Goal: Task Accomplishment & Management: Complete application form

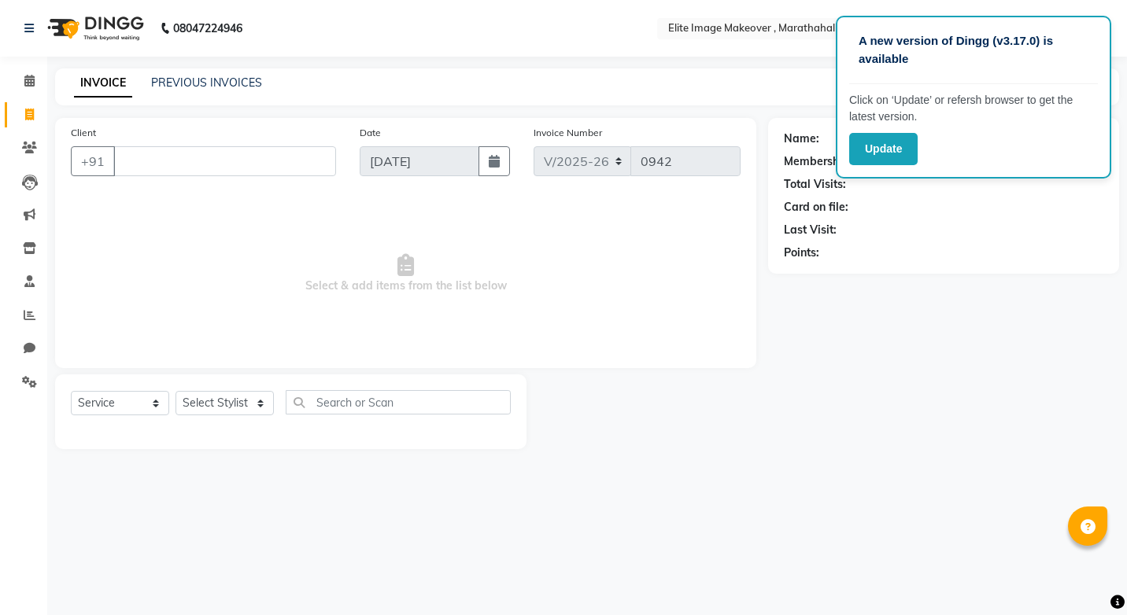
select select "8005"
select select "service"
click at [165, 160] on input "Client" at bounding box center [224, 161] width 223 height 30
click at [156, 159] on input "Client" at bounding box center [224, 161] width 223 height 30
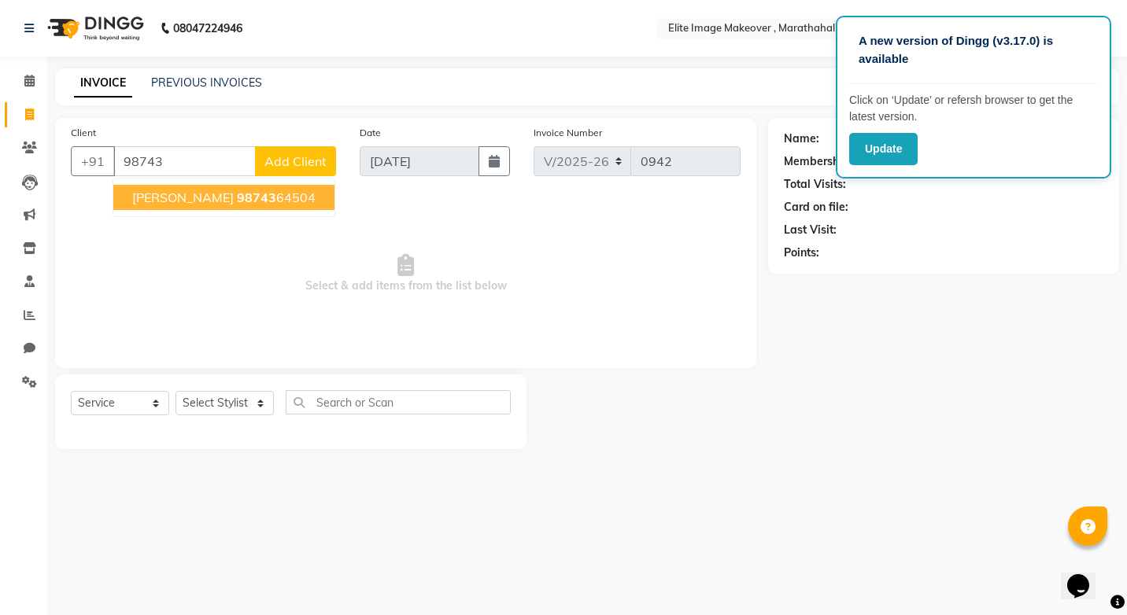
click at [175, 199] on span "[PERSON_NAME]" at bounding box center [183, 198] width 102 height 16
type input "9874364504"
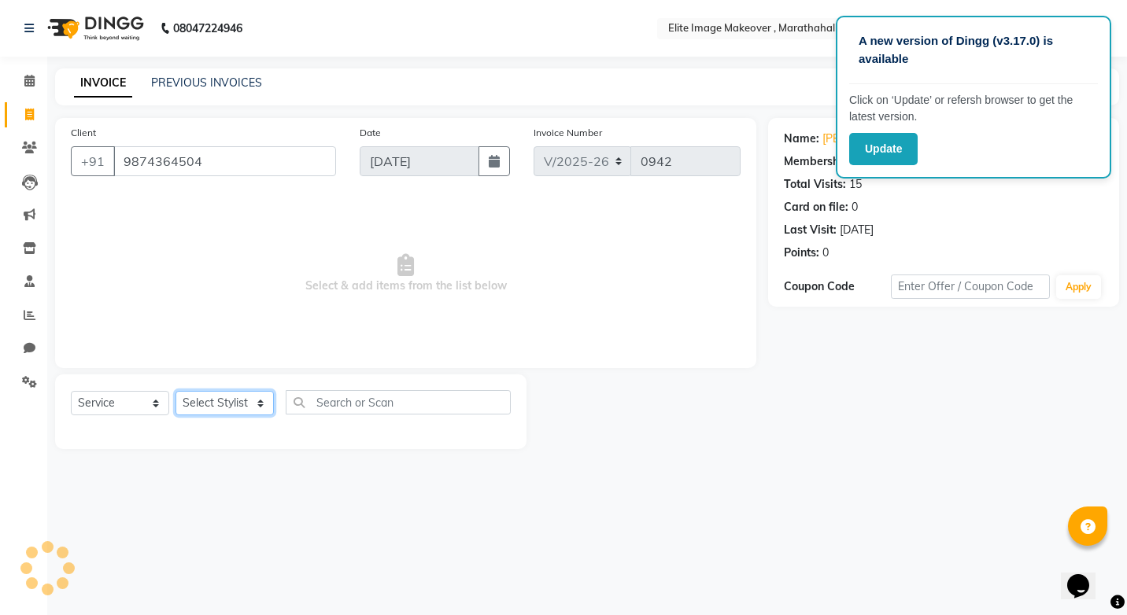
click at [260, 406] on select "Select Stylist [PERSON_NAME] [PERSON_NAME] [PERSON_NAME] [PERSON_NAME]" at bounding box center [225, 403] width 98 height 24
select select "88056"
click at [176, 391] on select "Select Stylist [PERSON_NAME] [PERSON_NAME] [PERSON_NAME] [PERSON_NAME]" at bounding box center [225, 403] width 98 height 24
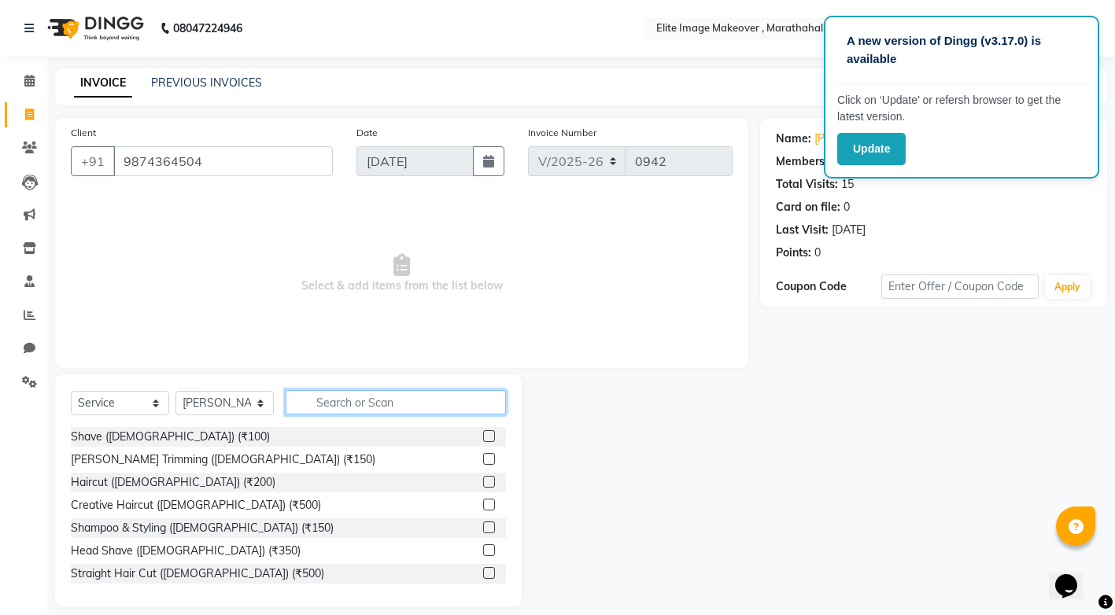
click at [375, 405] on input "text" at bounding box center [396, 402] width 220 height 24
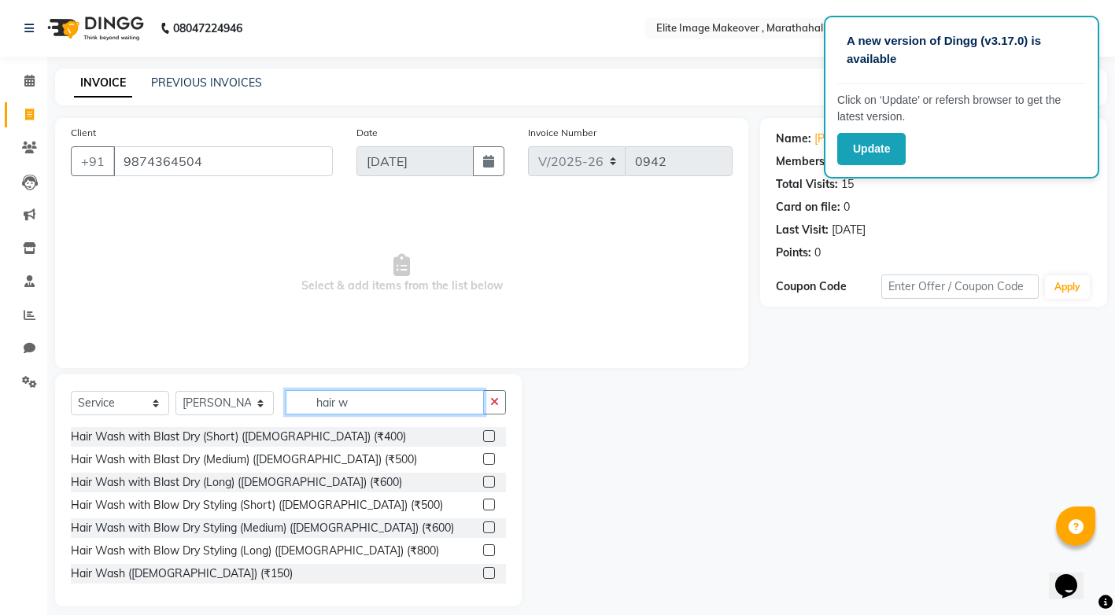
type input "hair w"
click at [483, 460] on label at bounding box center [489, 459] width 12 height 12
click at [483, 460] on input "checkbox" at bounding box center [488, 460] width 10 height 10
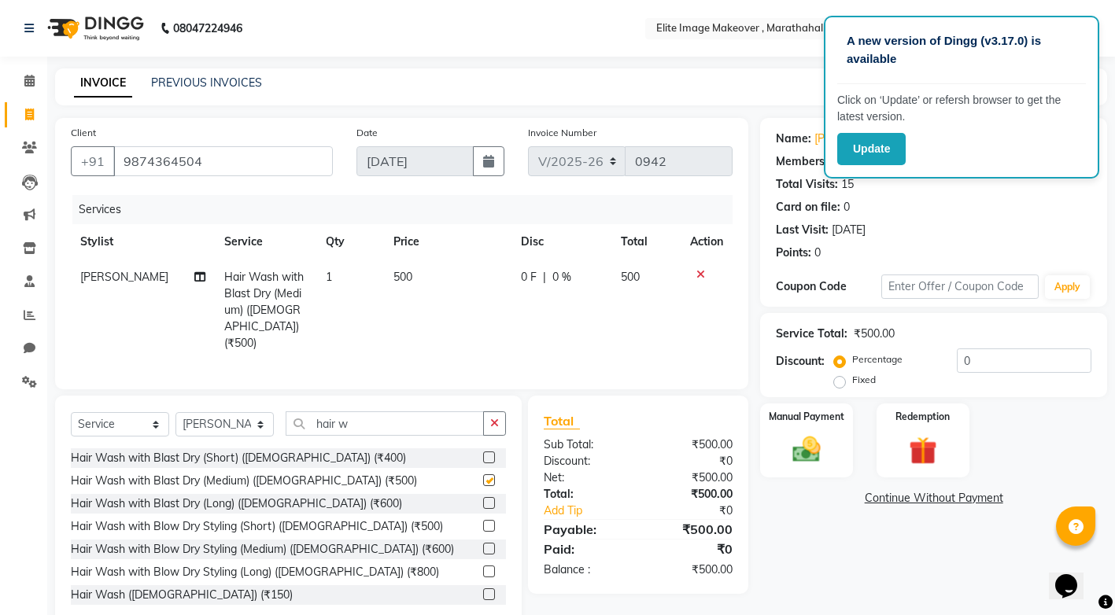
checkbox input "false"
click at [888, 150] on button "Update" at bounding box center [871, 149] width 68 height 32
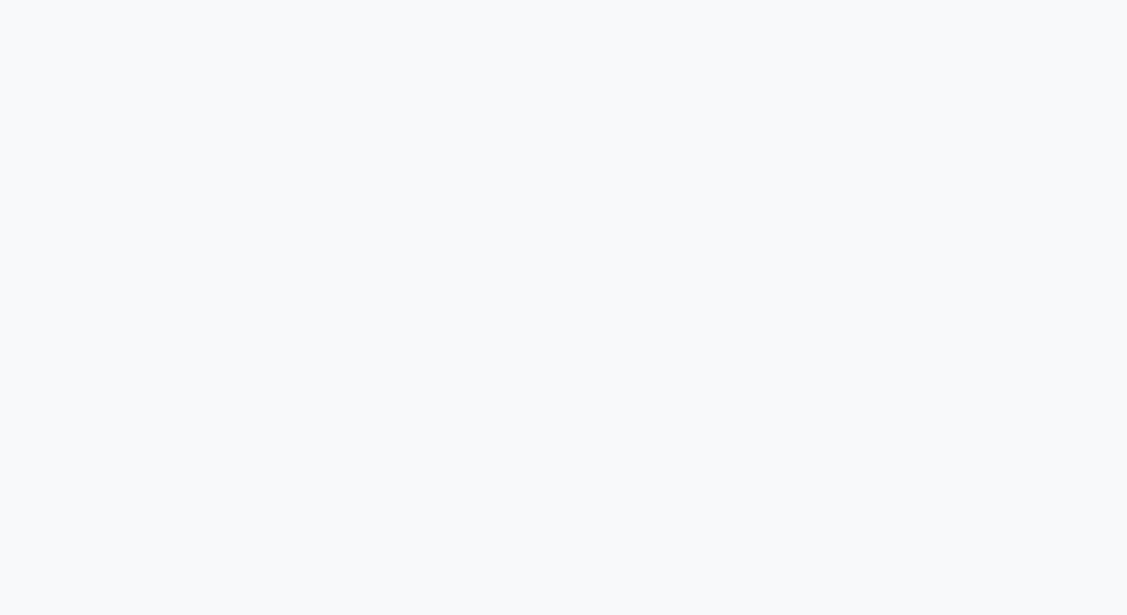
select select "8005"
select select "service"
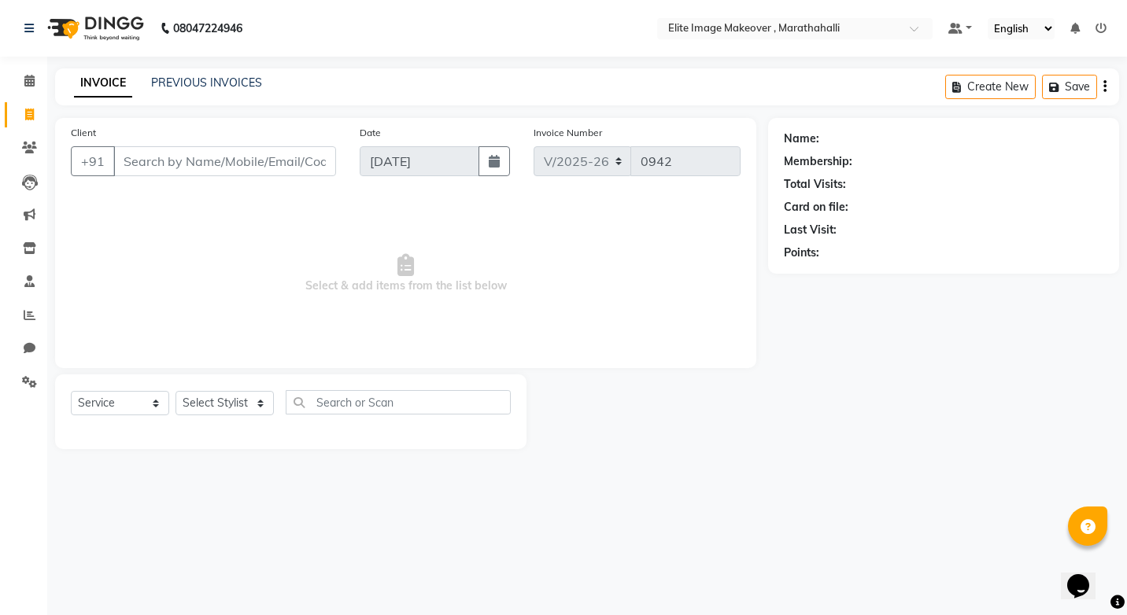
click at [215, 161] on input "Client" at bounding box center [224, 161] width 223 height 30
click at [213, 156] on input "Client" at bounding box center [224, 161] width 223 height 30
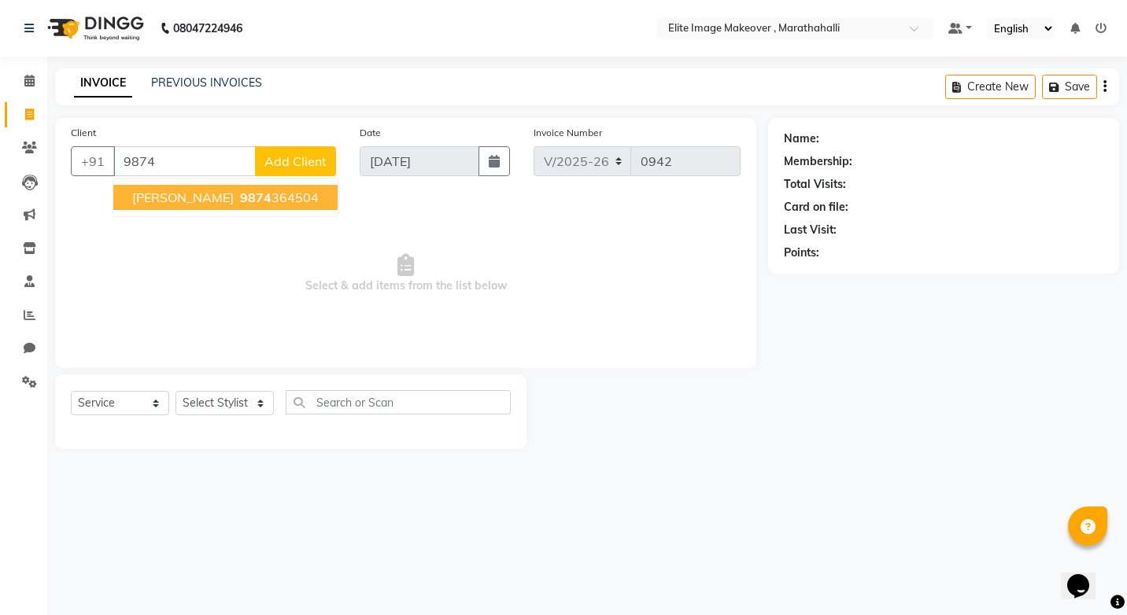
click at [201, 198] on span "[PERSON_NAME]" at bounding box center [183, 198] width 102 height 16
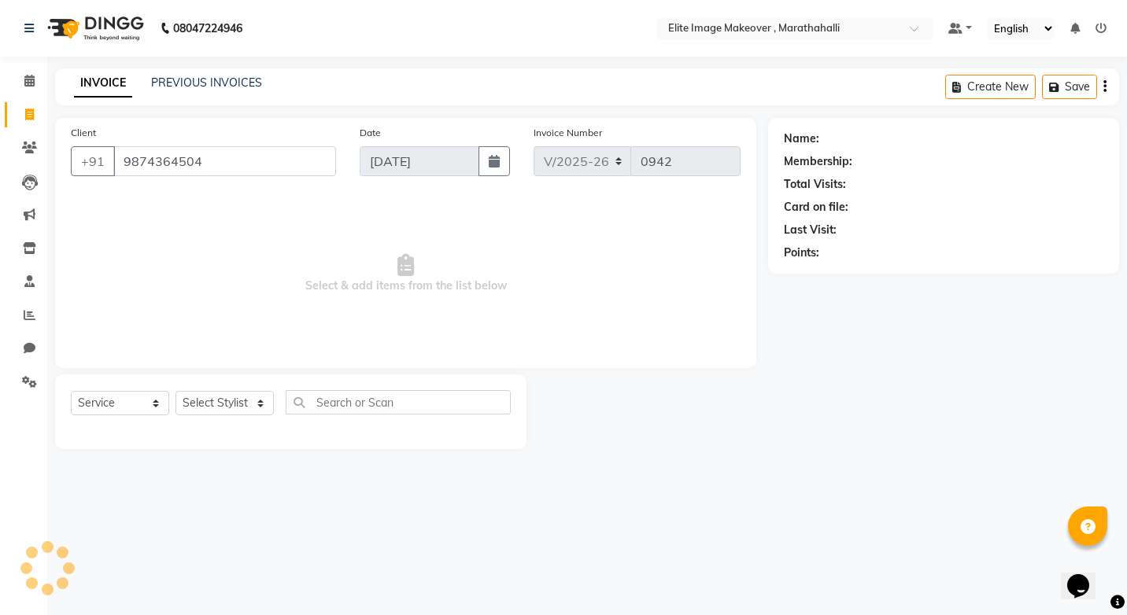
type input "9874364504"
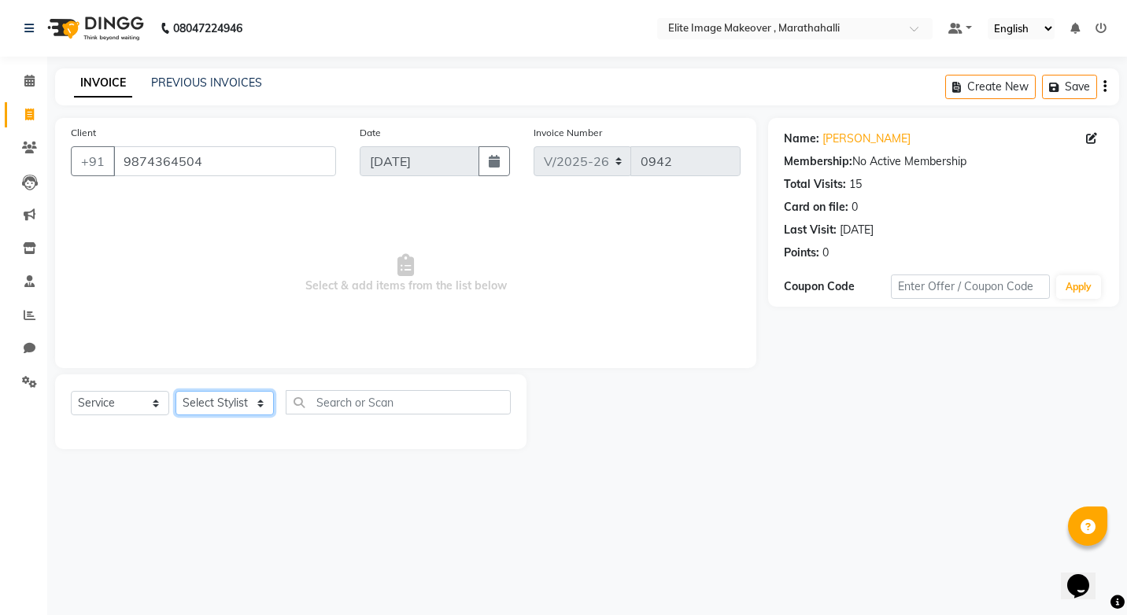
click at [257, 402] on select "Select Stylist [PERSON_NAME] [PERSON_NAME] [PERSON_NAME] [PERSON_NAME]" at bounding box center [225, 403] width 98 height 24
select select "88056"
click at [176, 391] on select "Select Stylist [PERSON_NAME] [PERSON_NAME] [PERSON_NAME] [PERSON_NAME]" at bounding box center [225, 403] width 98 height 24
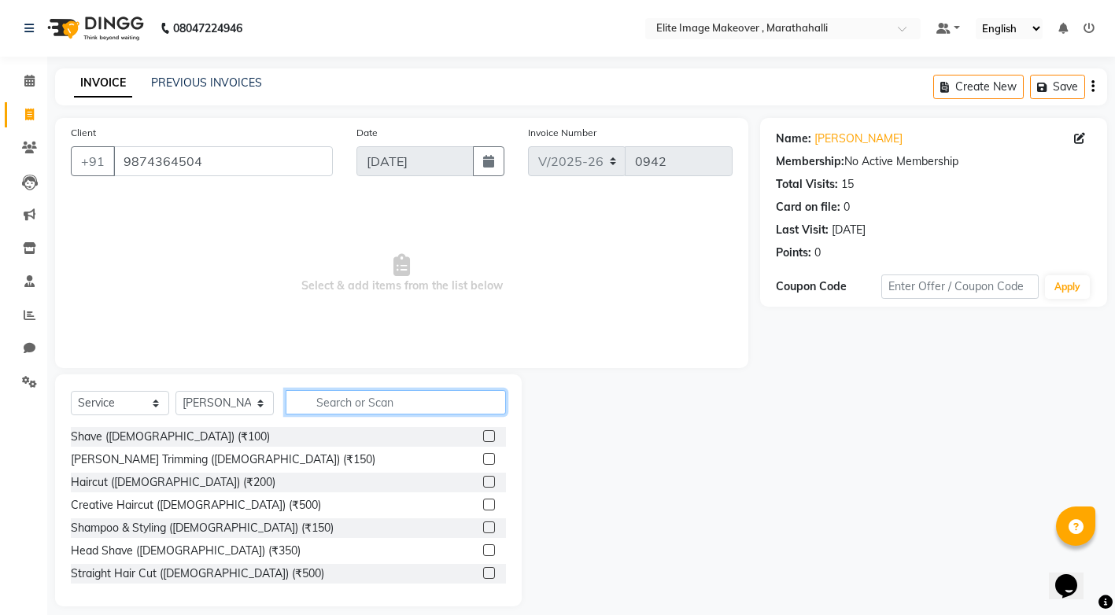
click at [404, 405] on input "text" at bounding box center [396, 402] width 220 height 24
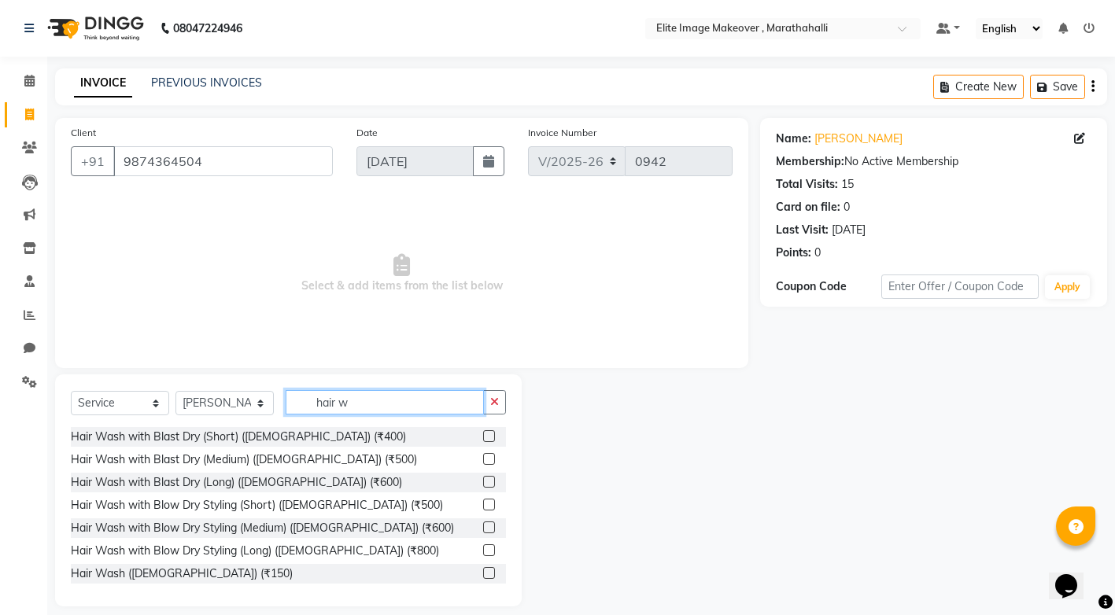
type input "hair w"
click at [483, 460] on label at bounding box center [489, 459] width 12 height 12
click at [483, 460] on input "checkbox" at bounding box center [488, 460] width 10 height 10
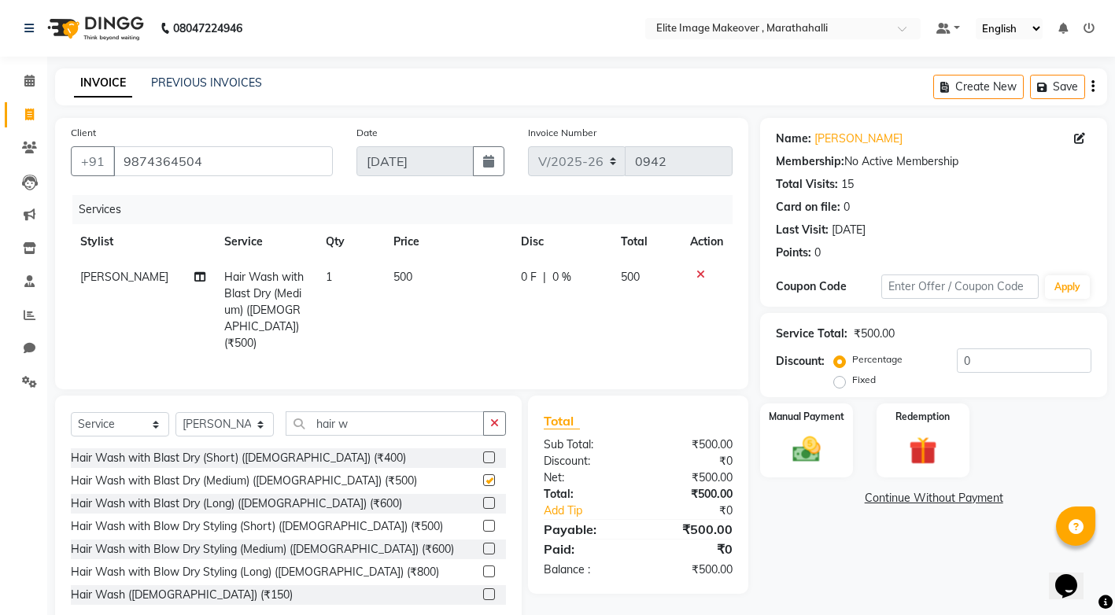
checkbox input "false"
click at [823, 462] on img at bounding box center [807, 450] width 48 height 34
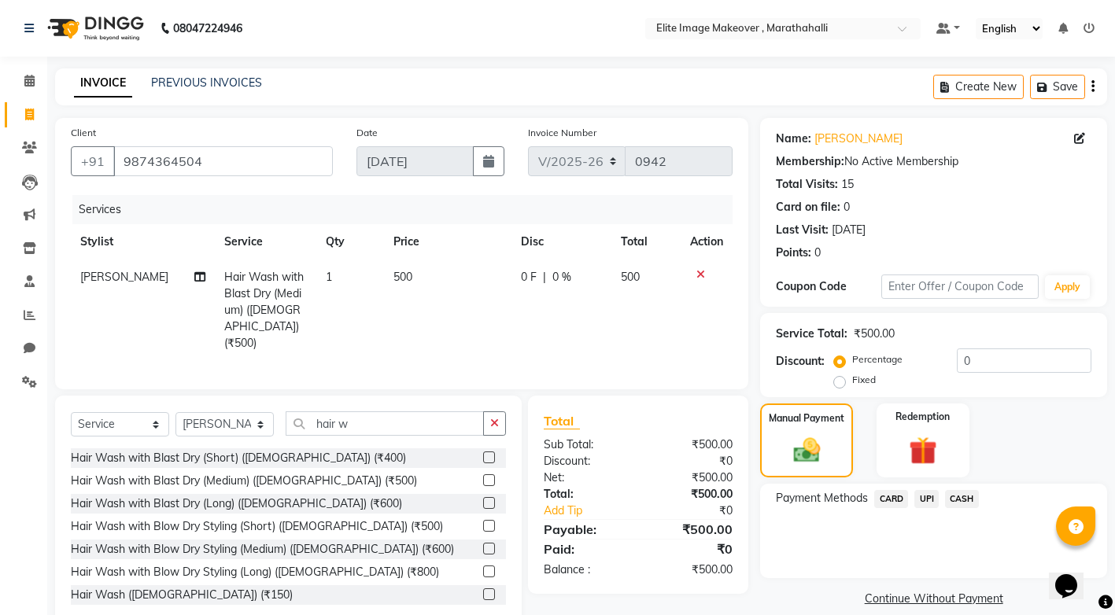
click at [937, 497] on span "UPI" at bounding box center [927, 499] width 24 height 18
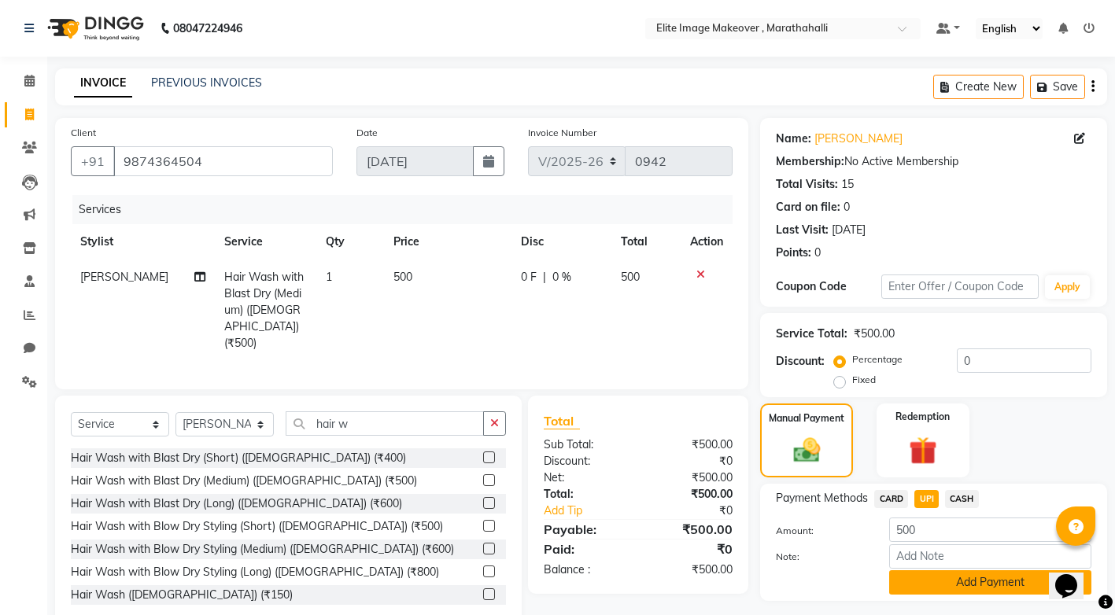
click at [983, 580] on button "Add Payment" at bounding box center [990, 583] width 202 height 24
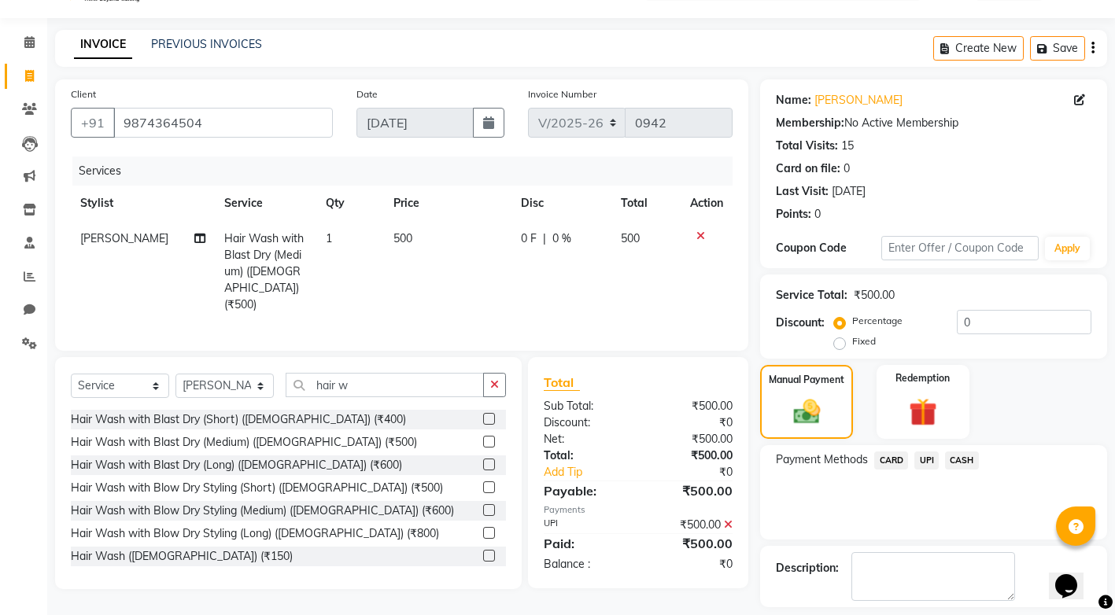
scroll to position [108, 0]
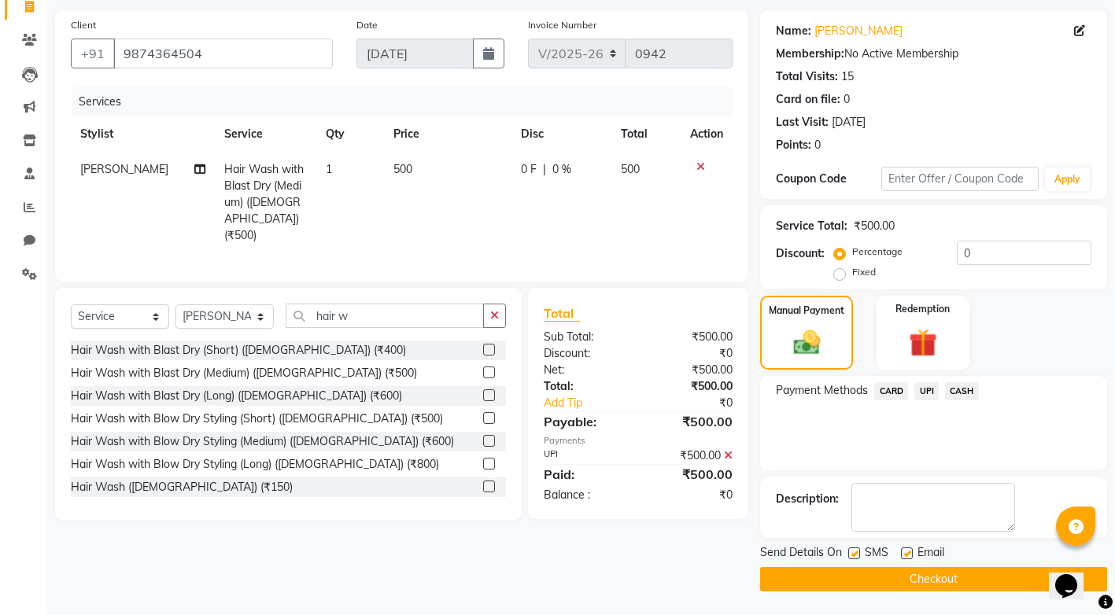
click at [933, 584] on button "Checkout" at bounding box center [933, 579] width 347 height 24
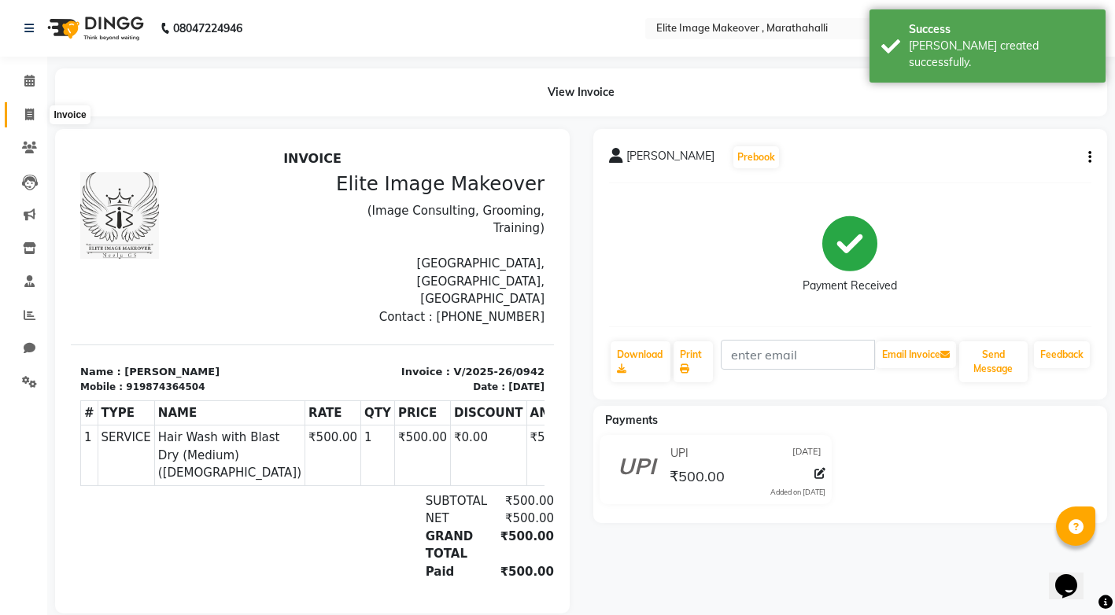
click at [28, 113] on icon at bounding box center [29, 115] width 9 height 12
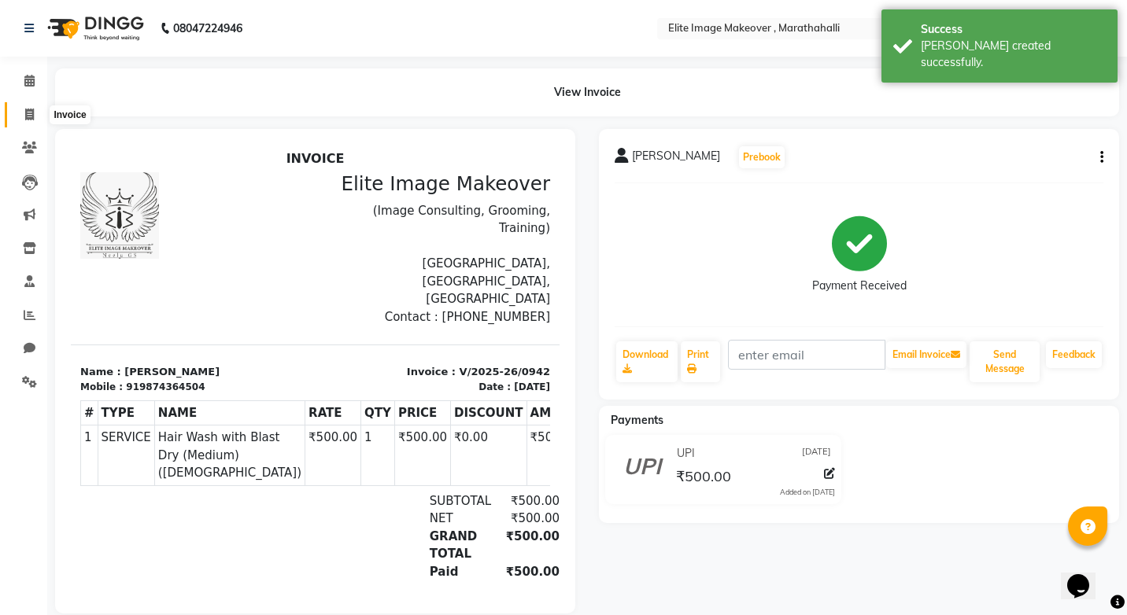
select select "service"
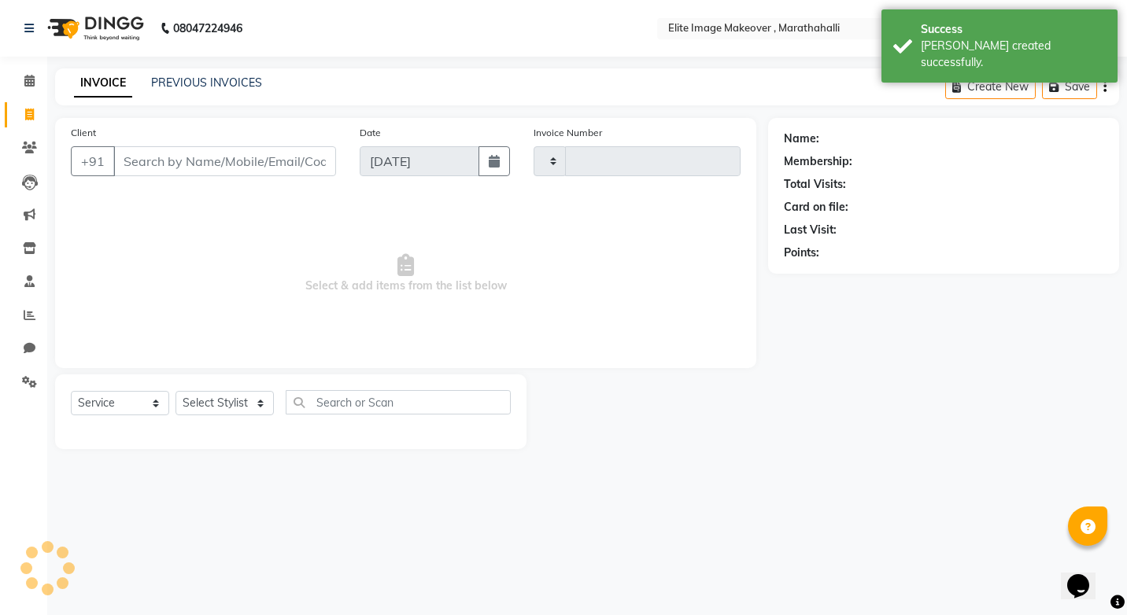
type input "0943"
select select "8005"
click at [224, 80] on link "PREVIOUS INVOICES" at bounding box center [206, 83] width 111 height 14
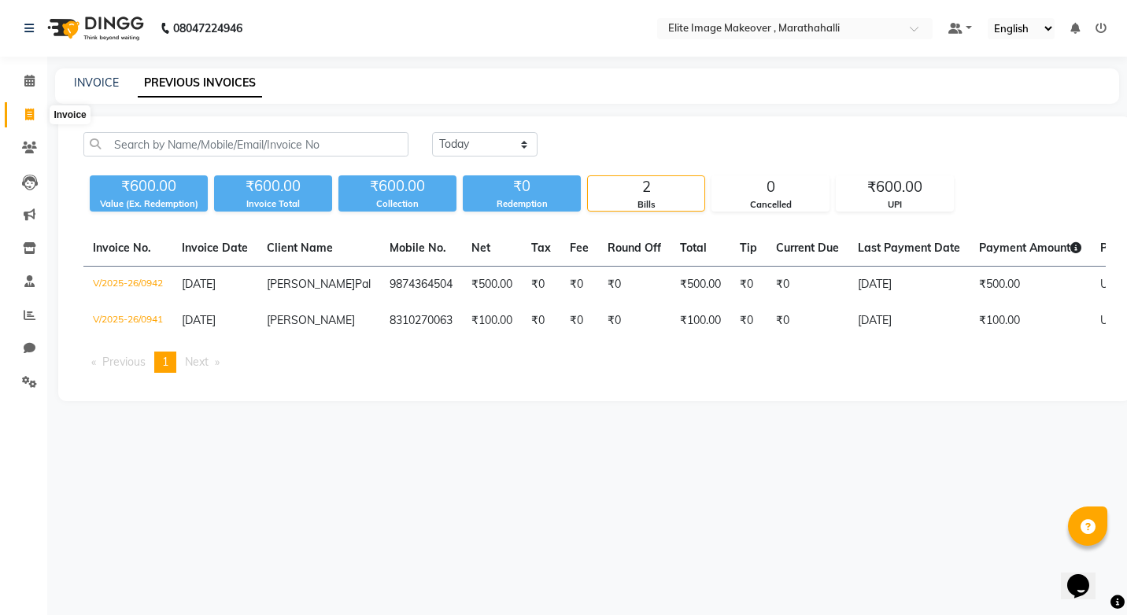
click at [25, 118] on icon at bounding box center [29, 115] width 9 height 12
select select "service"
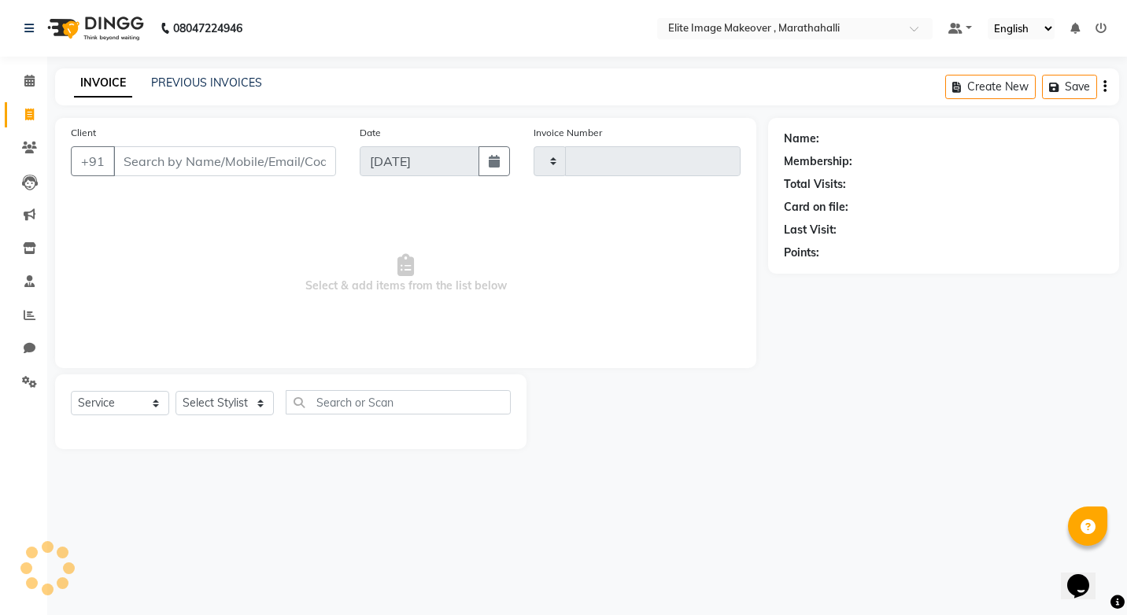
type input "0943"
select select "8005"
click at [171, 162] on input "Client" at bounding box center [224, 161] width 223 height 30
type input "8095456259"
click at [292, 168] on span "Add Client" at bounding box center [295, 161] width 62 height 16
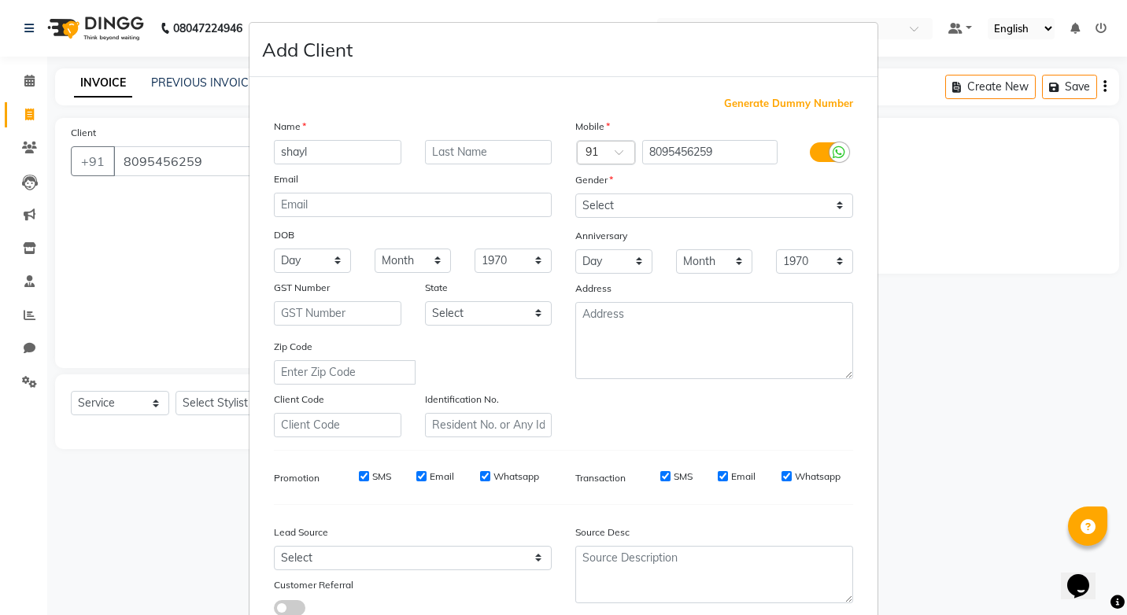
type input "shayl"
click at [831, 203] on select "Select [DEMOGRAPHIC_DATA] [DEMOGRAPHIC_DATA] Other Prefer Not To Say" at bounding box center [714, 206] width 278 height 24
select select "[DEMOGRAPHIC_DATA]"
click at [575, 194] on select "Select [DEMOGRAPHIC_DATA] [DEMOGRAPHIC_DATA] Other Prefer Not To Say" at bounding box center [714, 206] width 278 height 24
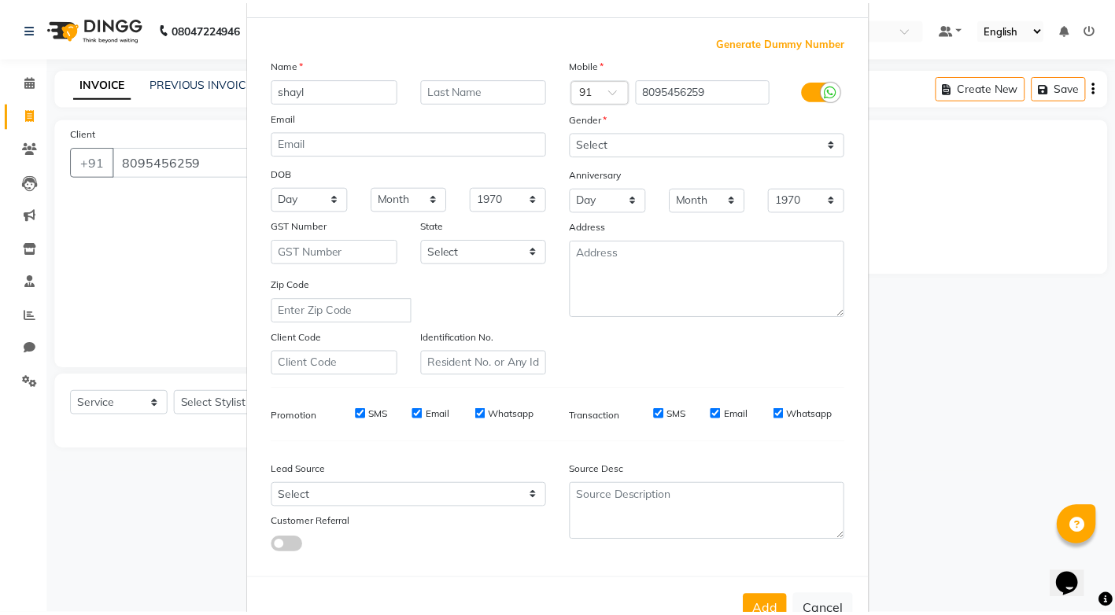
scroll to position [111, 0]
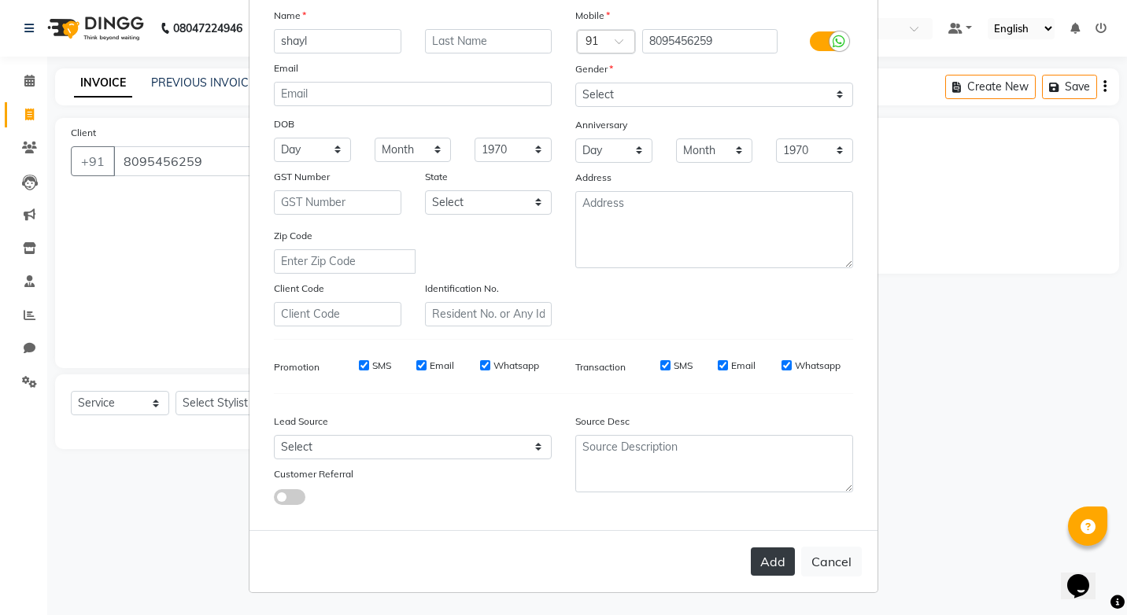
click at [771, 563] on button "Add" at bounding box center [773, 562] width 44 height 28
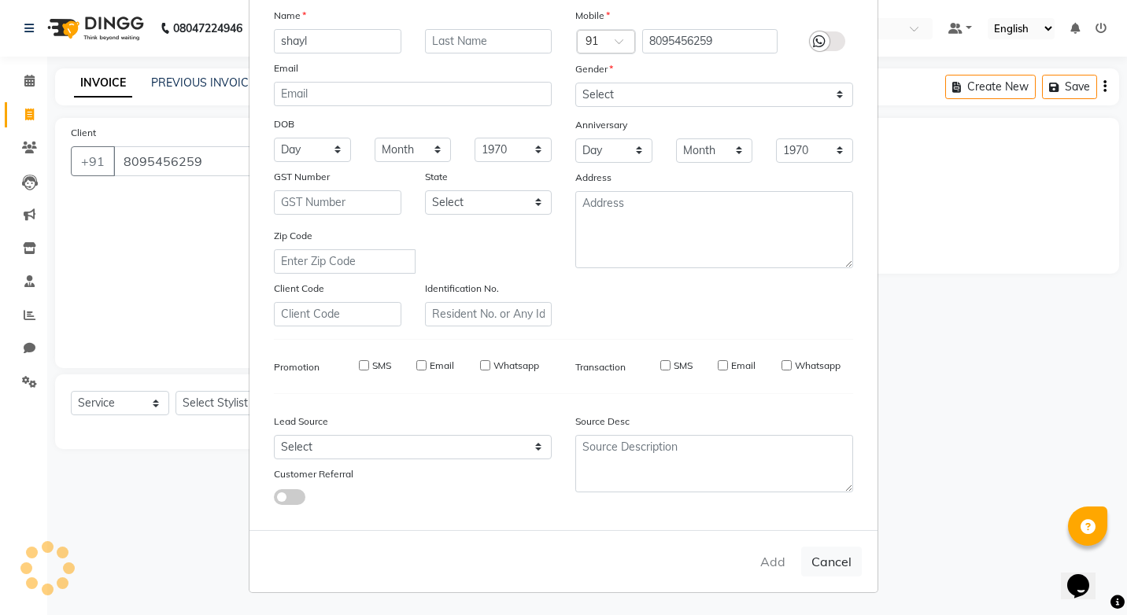
select select
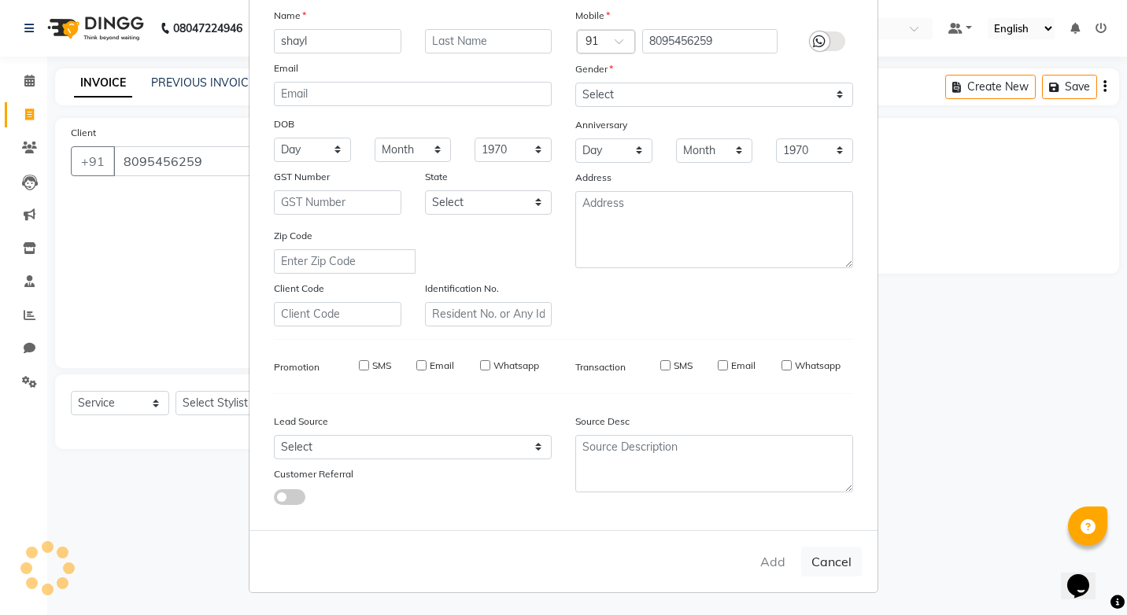
select select
checkbox input "false"
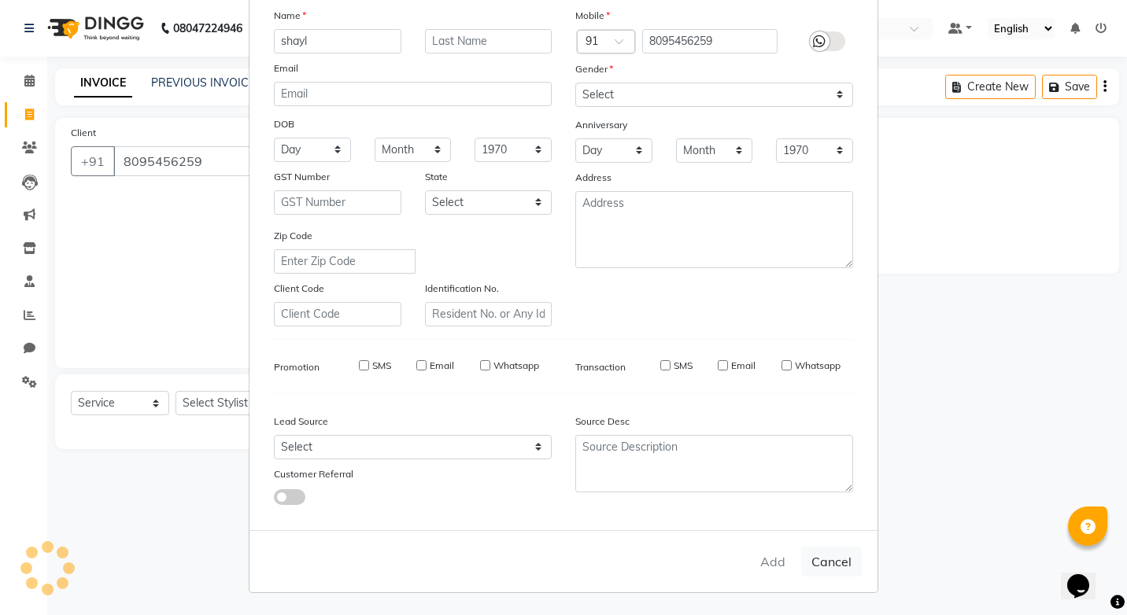
checkbox input "false"
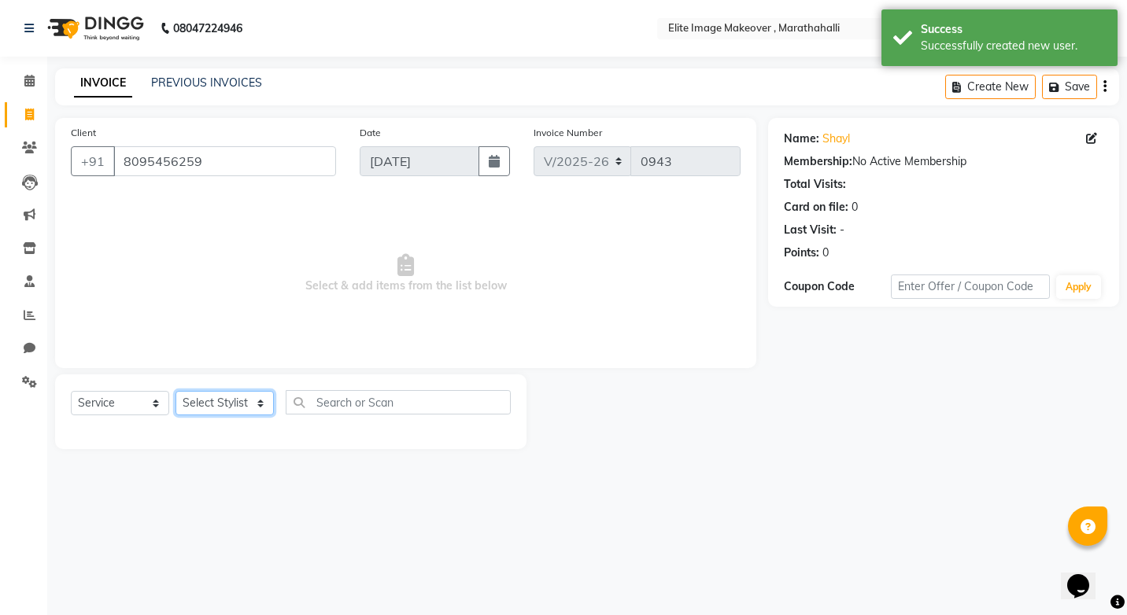
click at [260, 401] on select "Select Stylist [PERSON_NAME] [PERSON_NAME] [PERSON_NAME] [PERSON_NAME]" at bounding box center [225, 403] width 98 height 24
select select "88652"
click at [176, 391] on select "Select Stylist [PERSON_NAME] [PERSON_NAME] [PERSON_NAME] [PERSON_NAME]" at bounding box center [225, 403] width 98 height 24
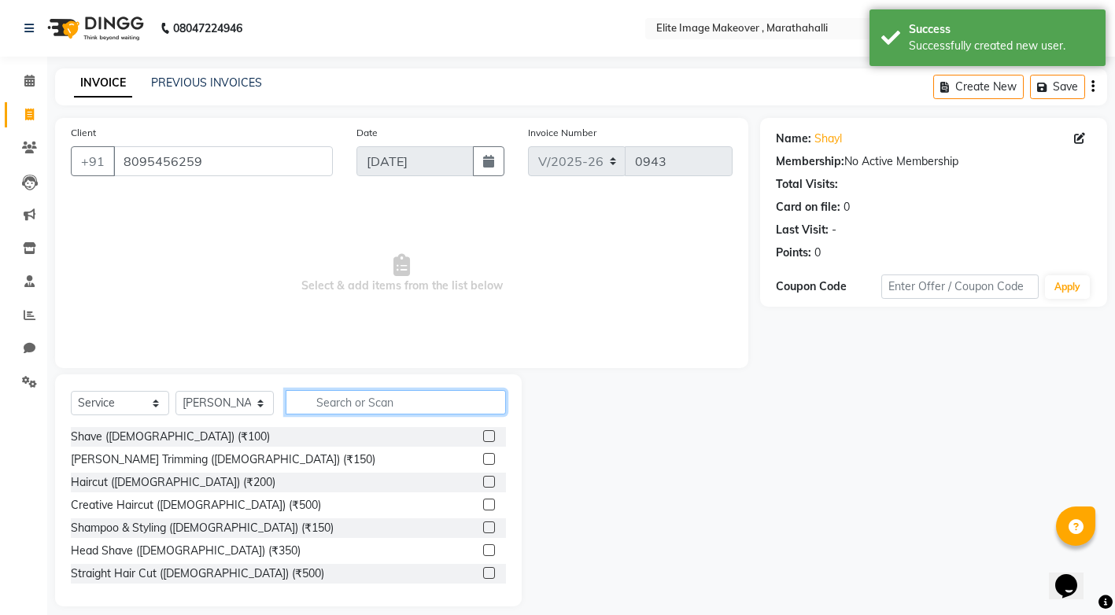
click at [472, 405] on input "text" at bounding box center [396, 402] width 220 height 24
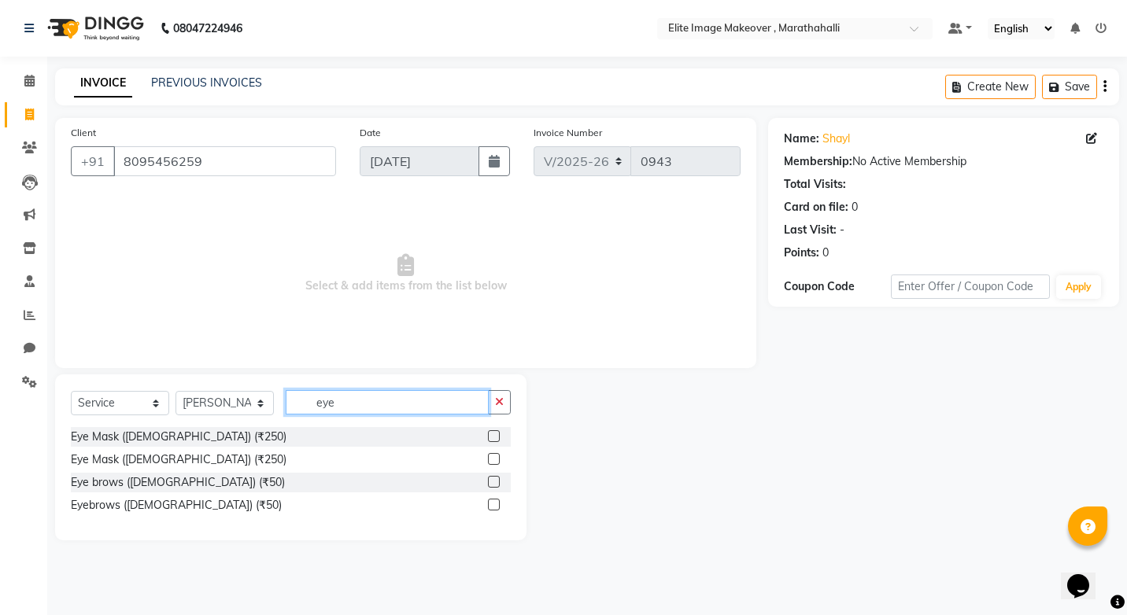
type input "eye"
click at [493, 504] on label at bounding box center [494, 505] width 12 height 12
click at [493, 504] on input "checkbox" at bounding box center [493, 506] width 10 height 10
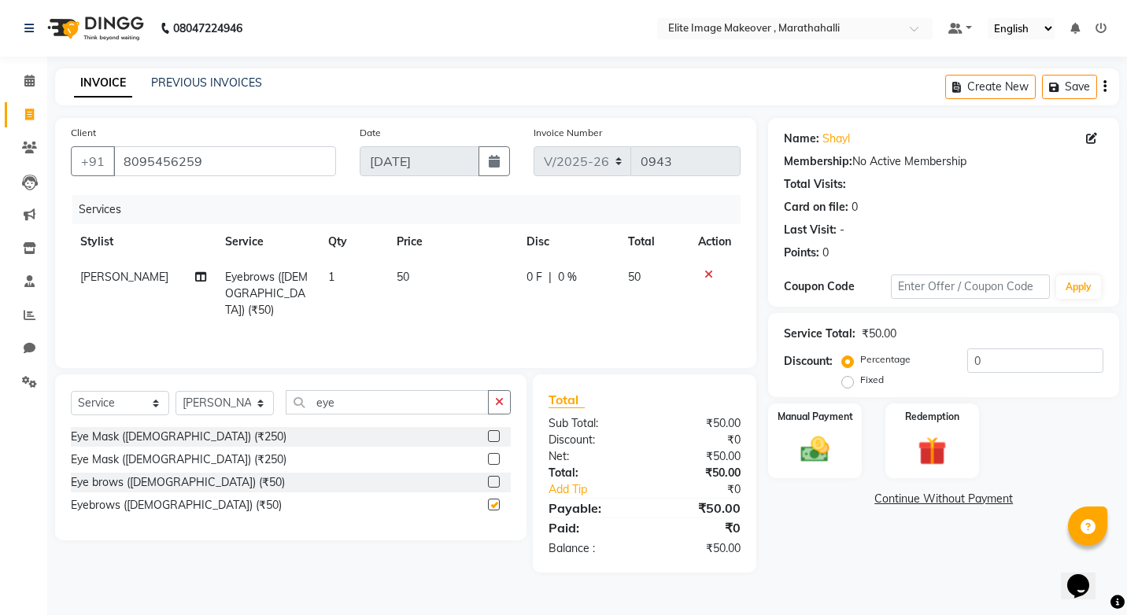
checkbox input "false"
click at [839, 460] on img at bounding box center [815, 450] width 49 height 35
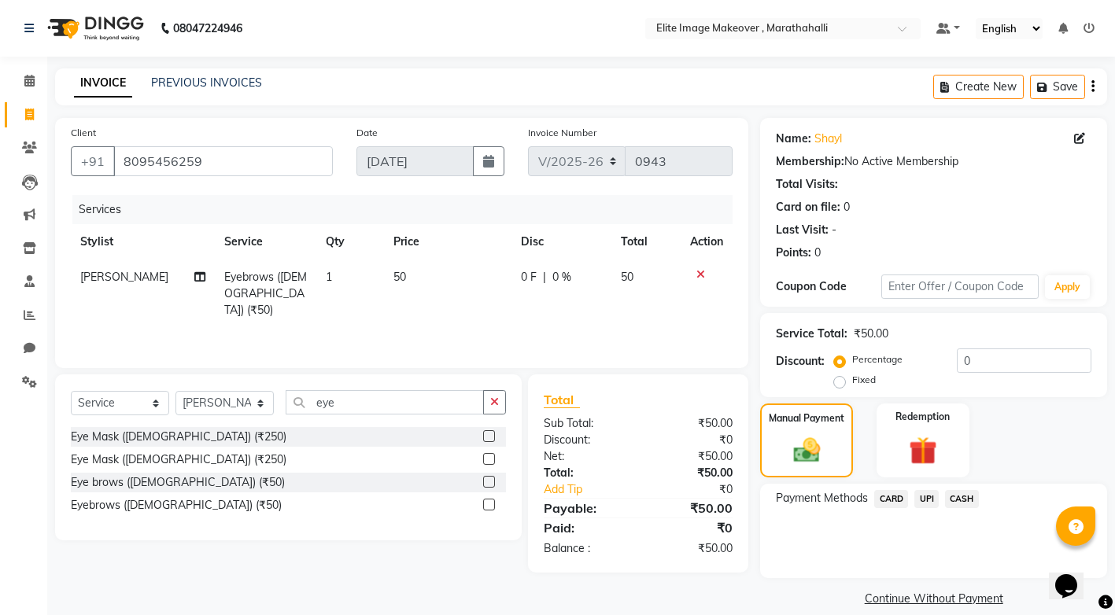
click at [963, 499] on span "CASH" at bounding box center [962, 499] width 34 height 18
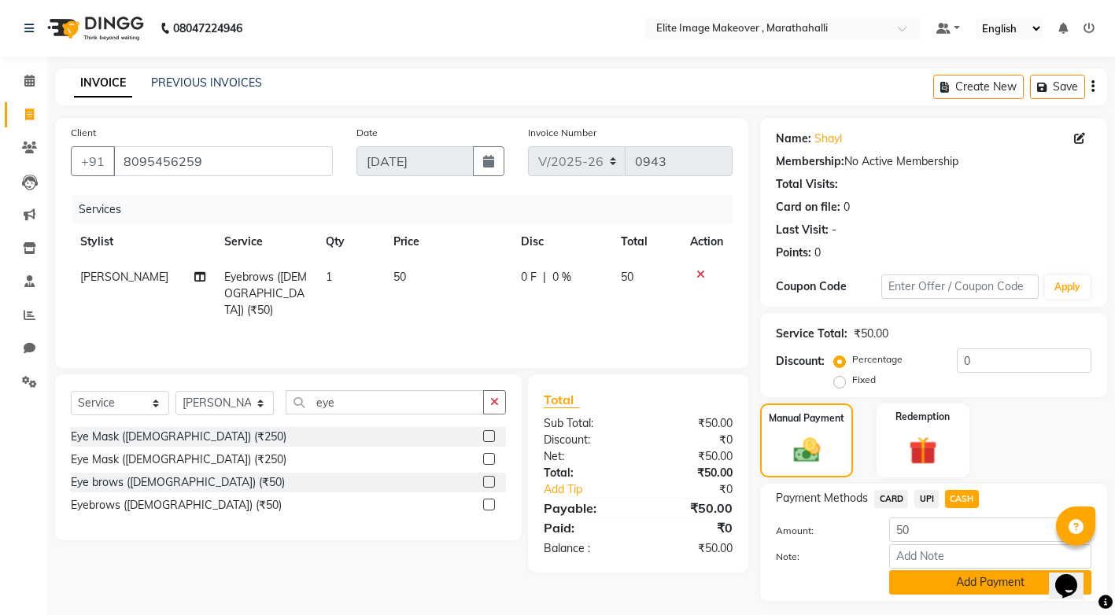
drag, startPoint x: 1021, startPoint y: 582, endPoint x: 1023, endPoint y: 570, distance: 12.0
click at [1020, 582] on button "Add Payment" at bounding box center [990, 583] width 202 height 24
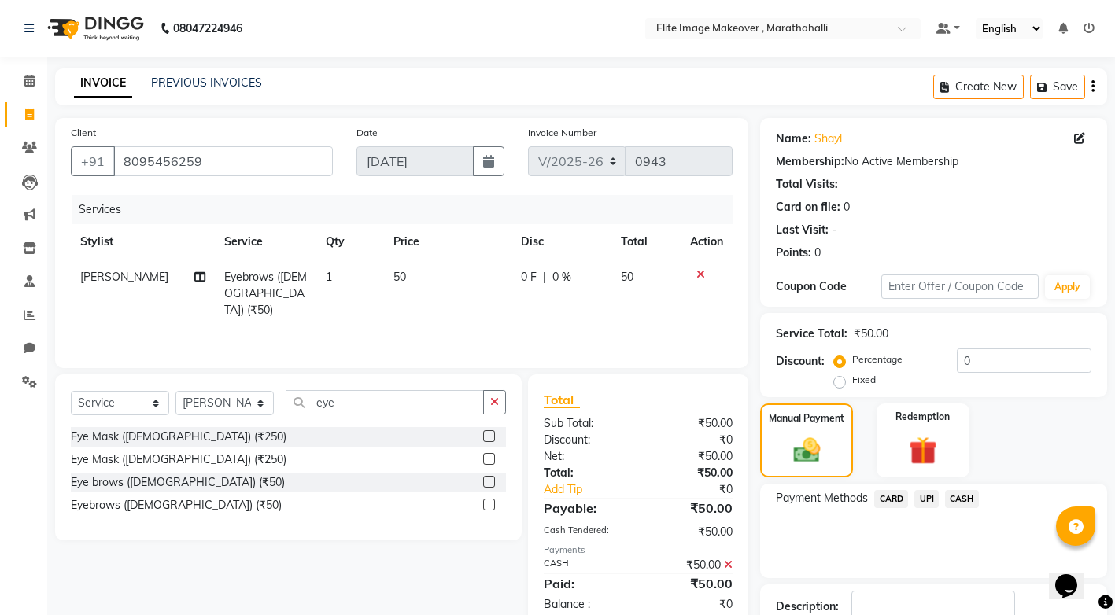
scroll to position [108, 0]
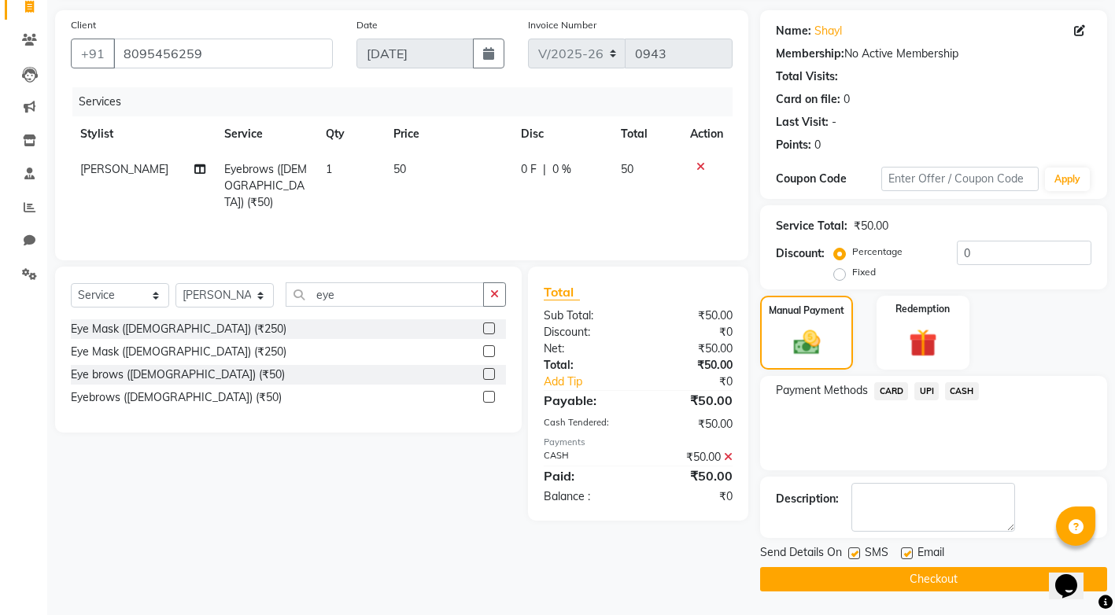
click at [944, 583] on button "Checkout" at bounding box center [933, 579] width 347 height 24
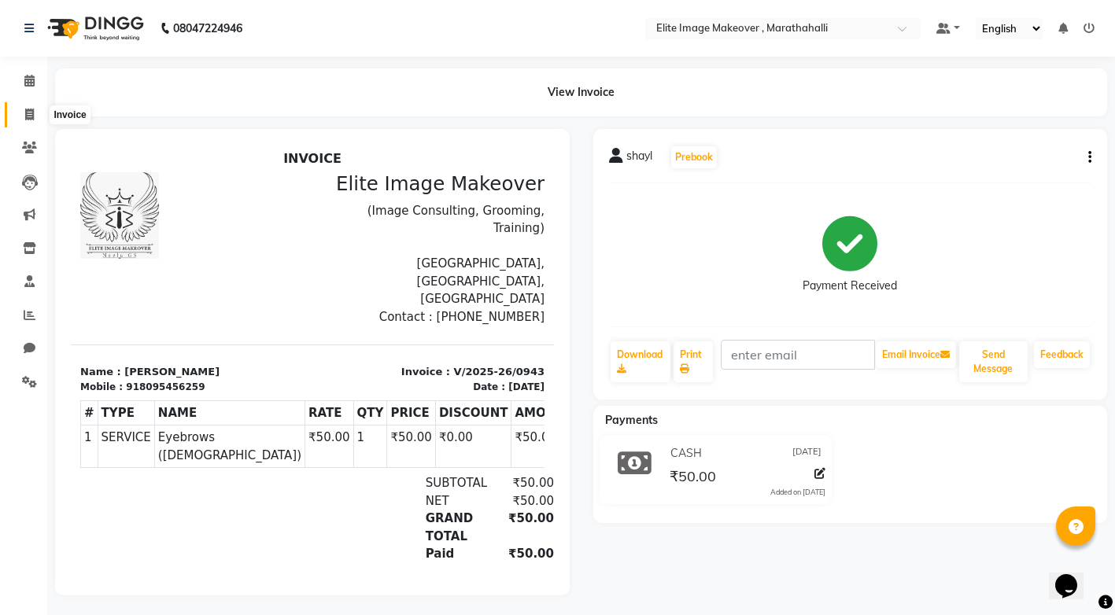
click at [31, 111] on icon at bounding box center [29, 115] width 9 height 12
select select "service"
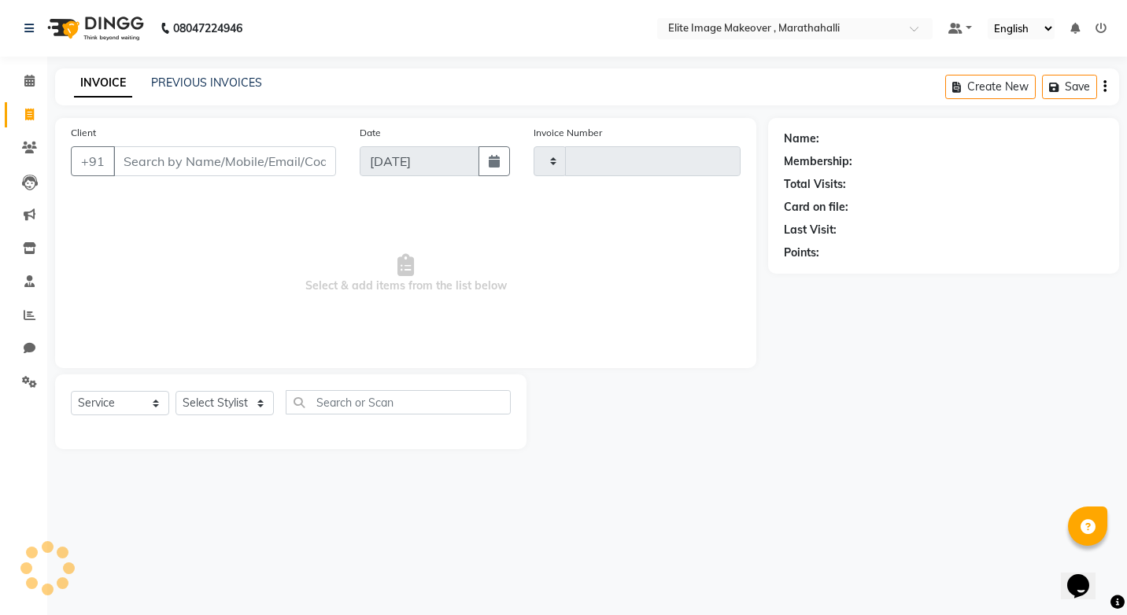
type input "0944"
select select "8005"
